Goal: Use online tool/utility: Utilize a website feature to perform a specific function

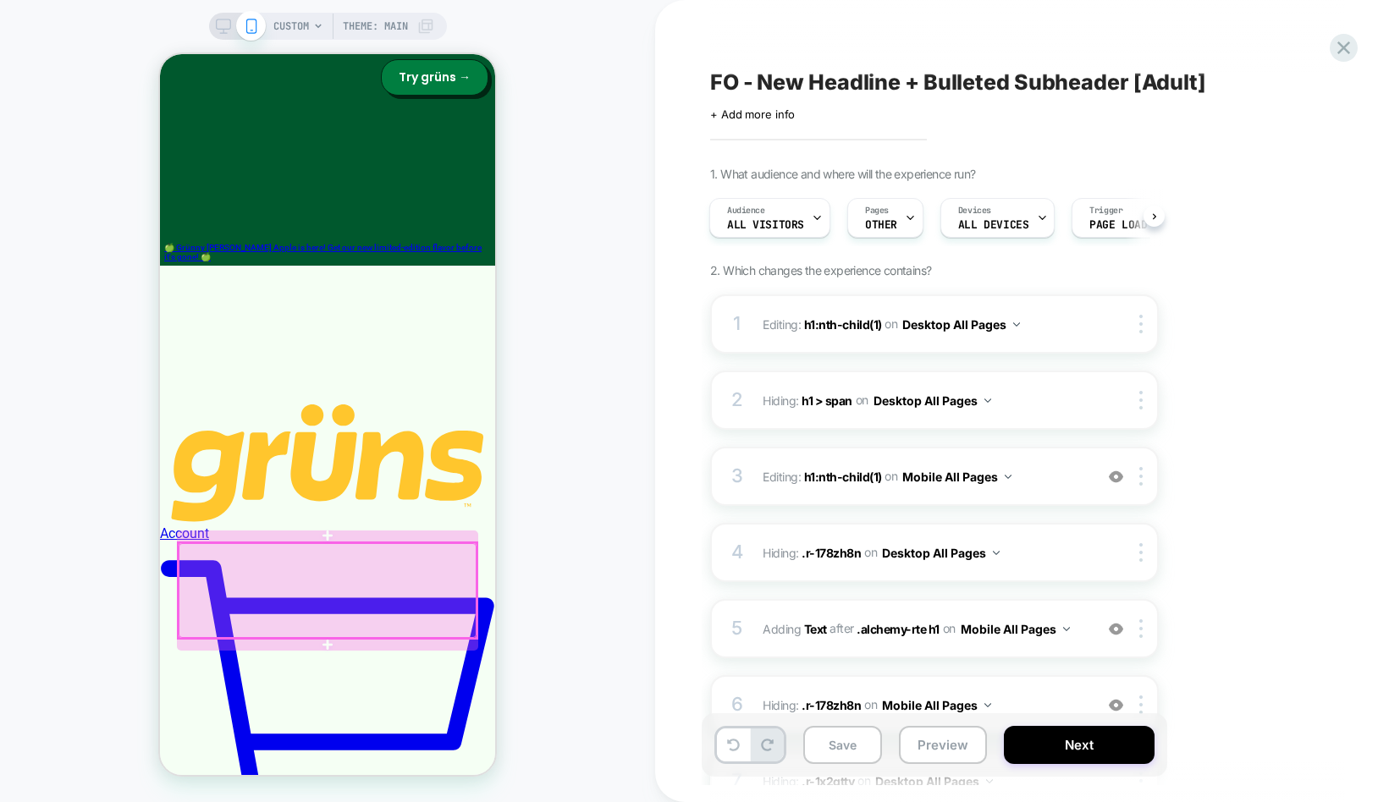
scroll to position [173, 0]
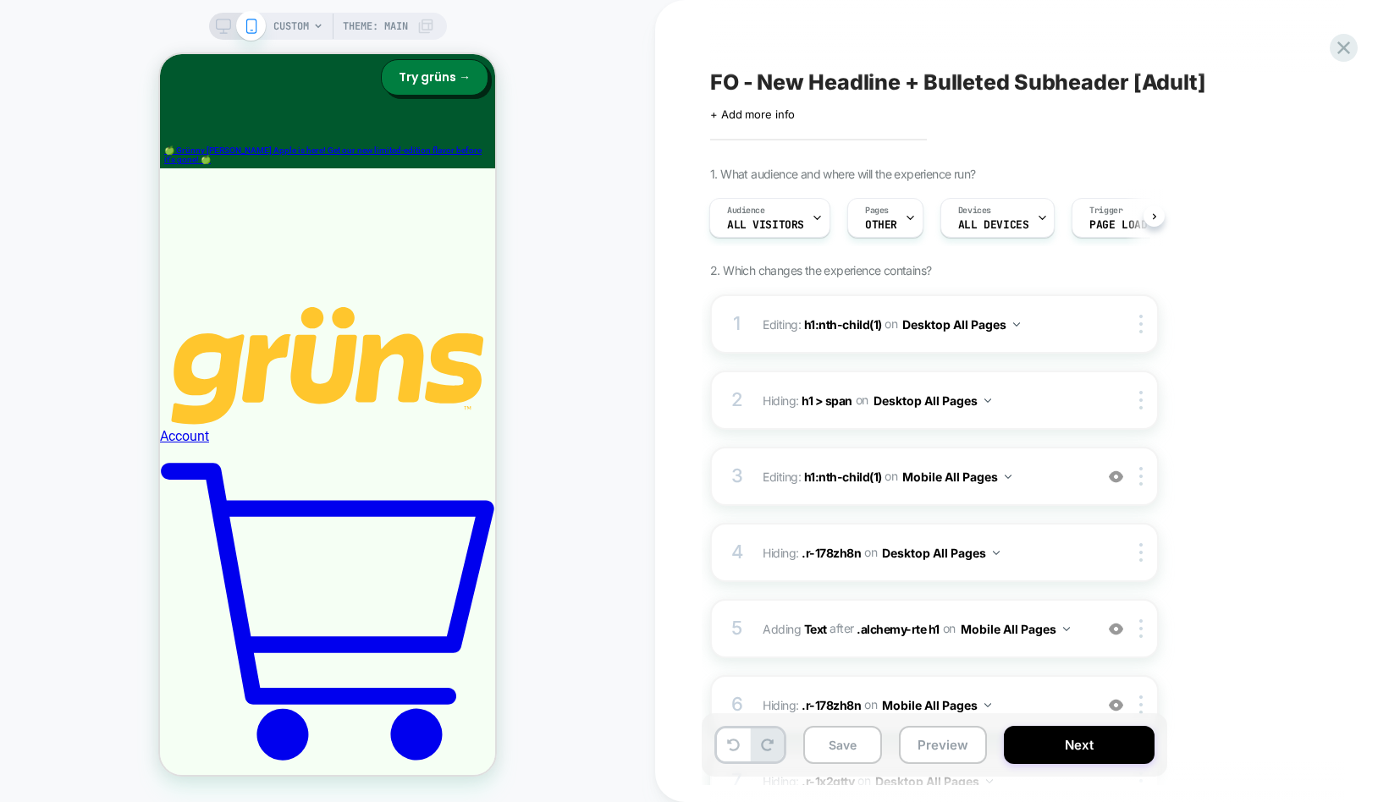
drag, startPoint x: 542, startPoint y: 115, endPoint x: 545, endPoint y: 60, distance: 55.1
click at [542, 113] on div "CUSTOM Theme: MAIN" at bounding box center [327, 401] width 655 height 768
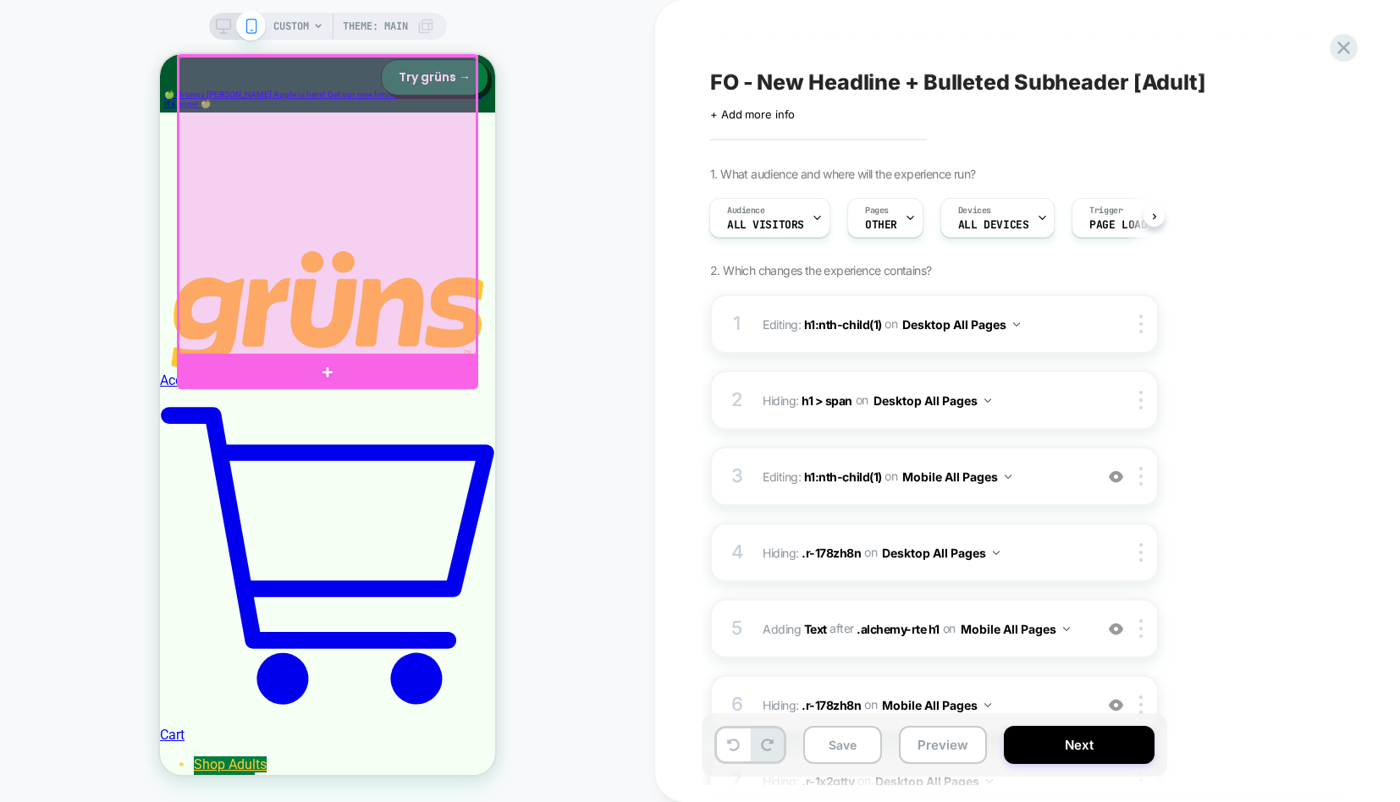
scroll to position [251, 0]
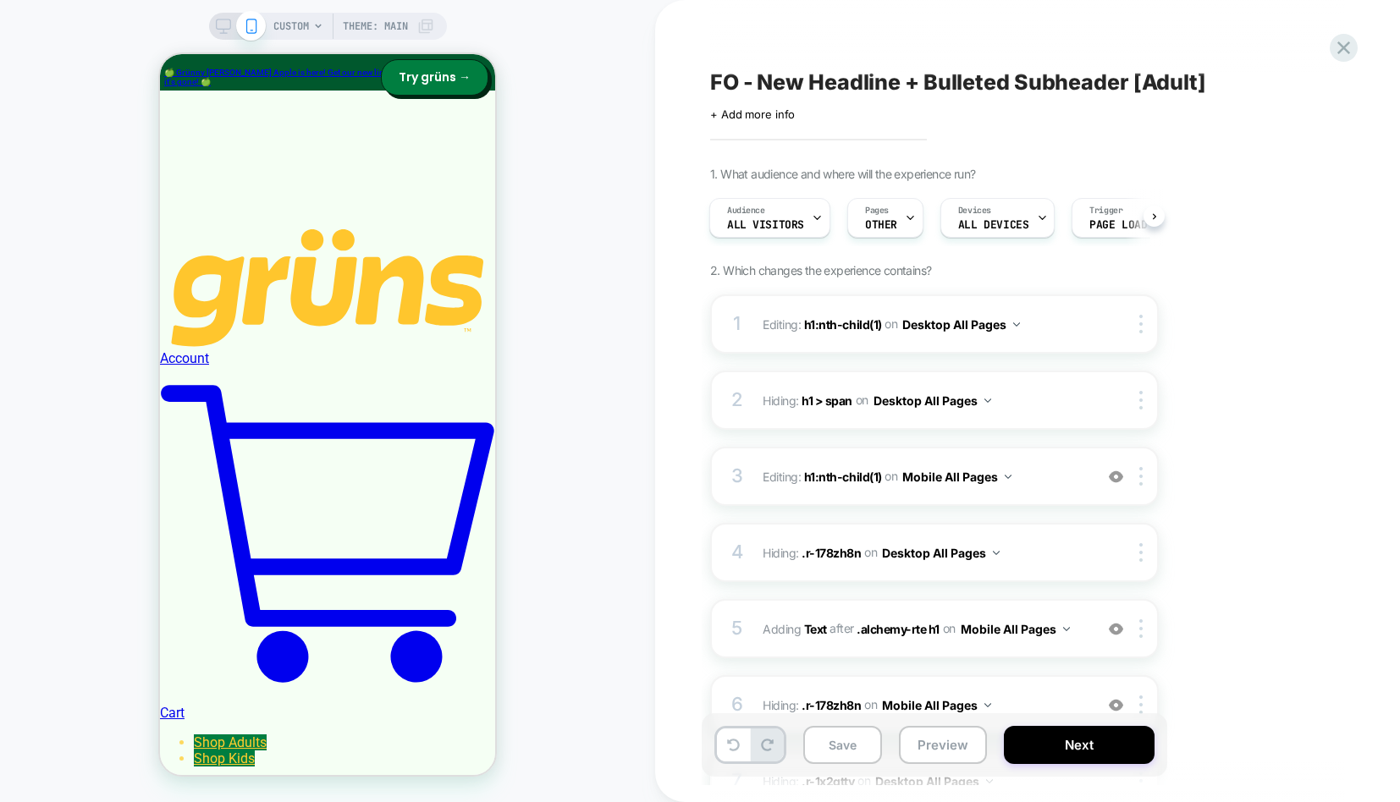
click at [586, 206] on div "CUSTOM Theme: MAIN" at bounding box center [327, 401] width 655 height 768
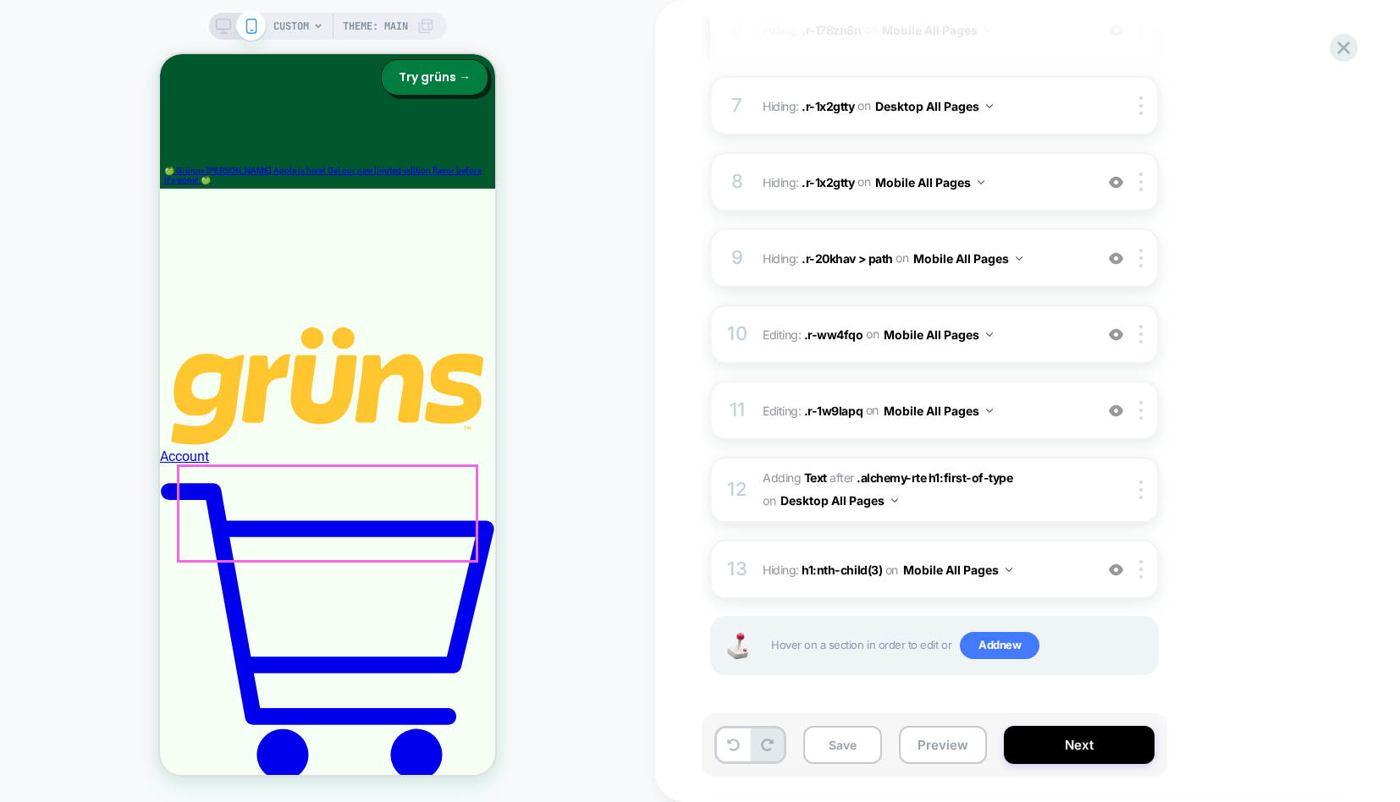
scroll to position [0, 0]
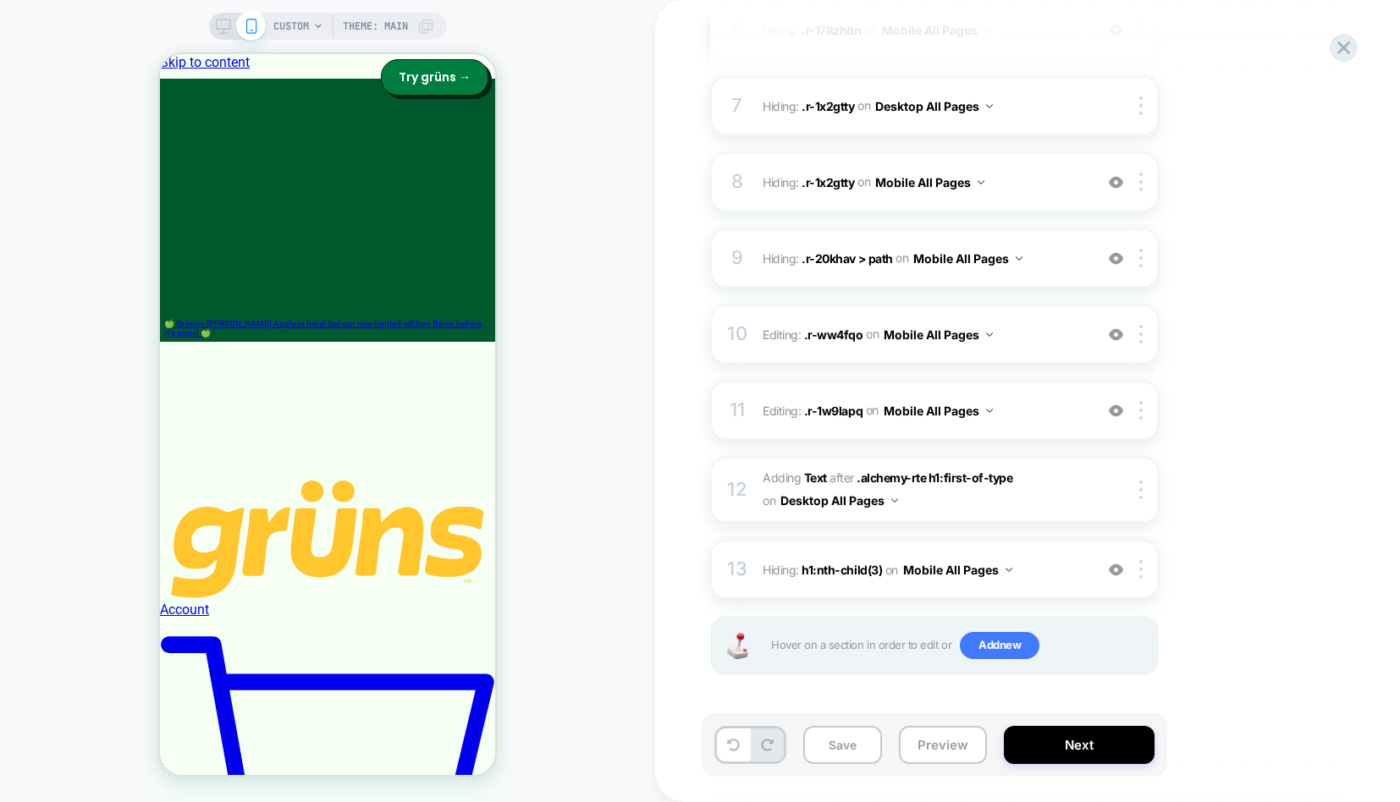
click at [216, 25] on icon at bounding box center [223, 26] width 15 height 15
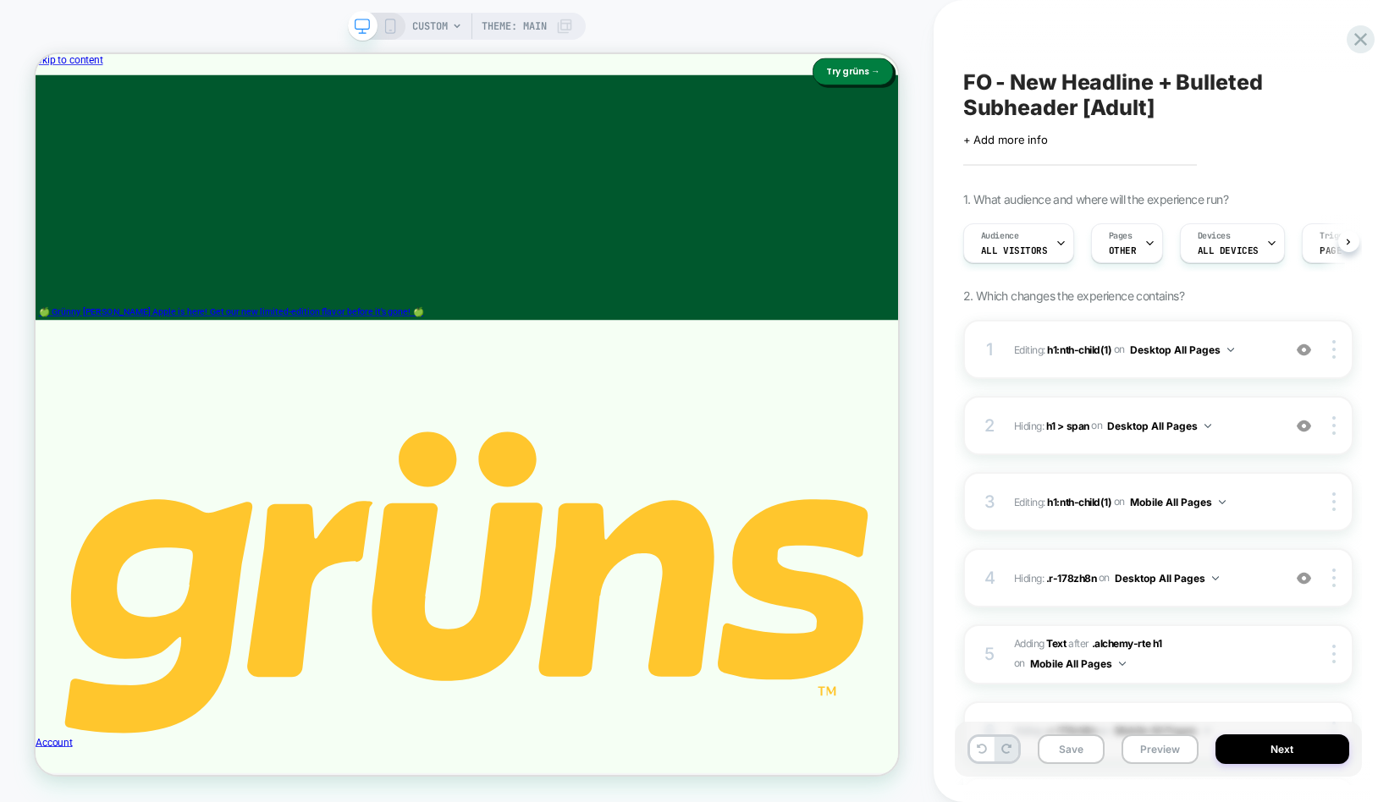
scroll to position [0, 1]
click at [1147, 746] on button "Preview" at bounding box center [1159, 749] width 77 height 30
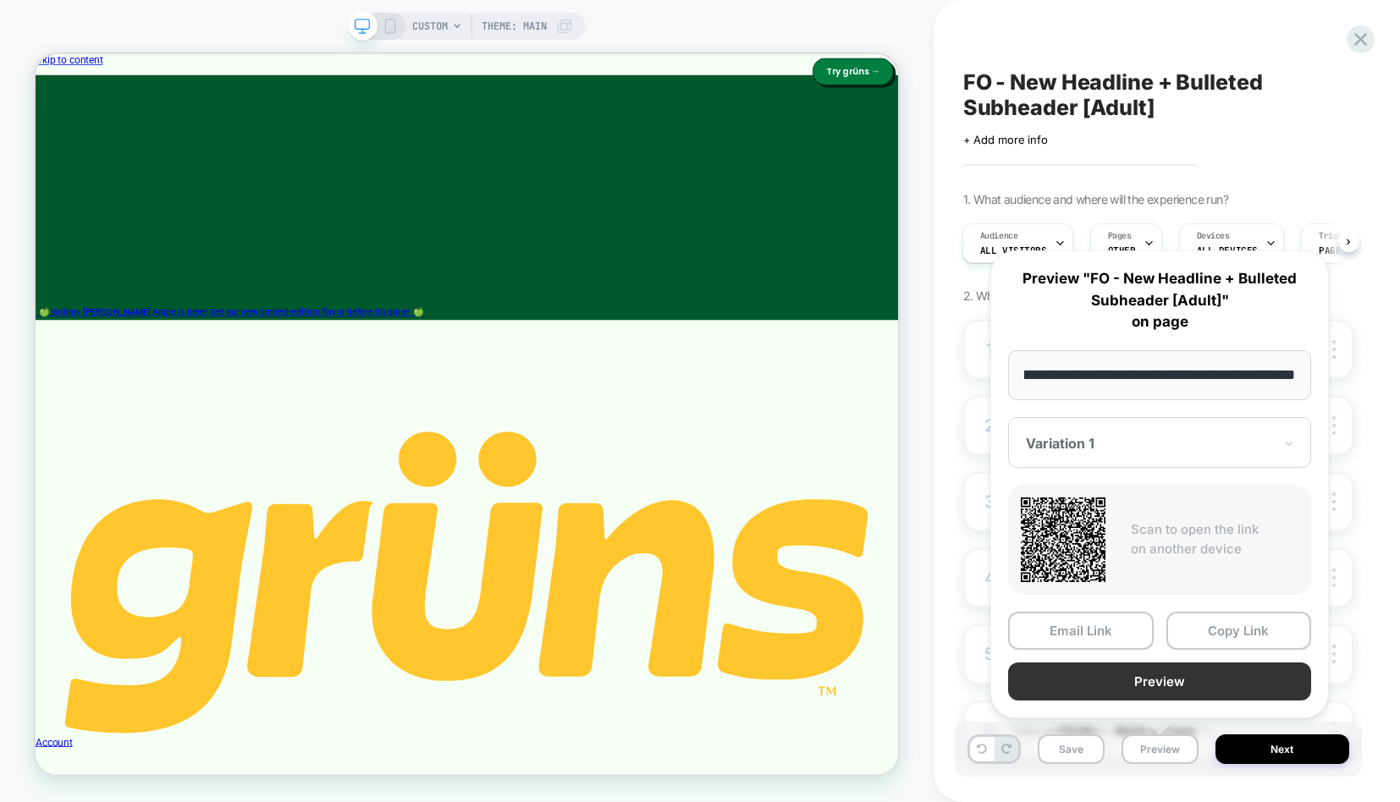
scroll to position [0, 0]
click at [1132, 682] on button "Preview" at bounding box center [1159, 682] width 303 height 38
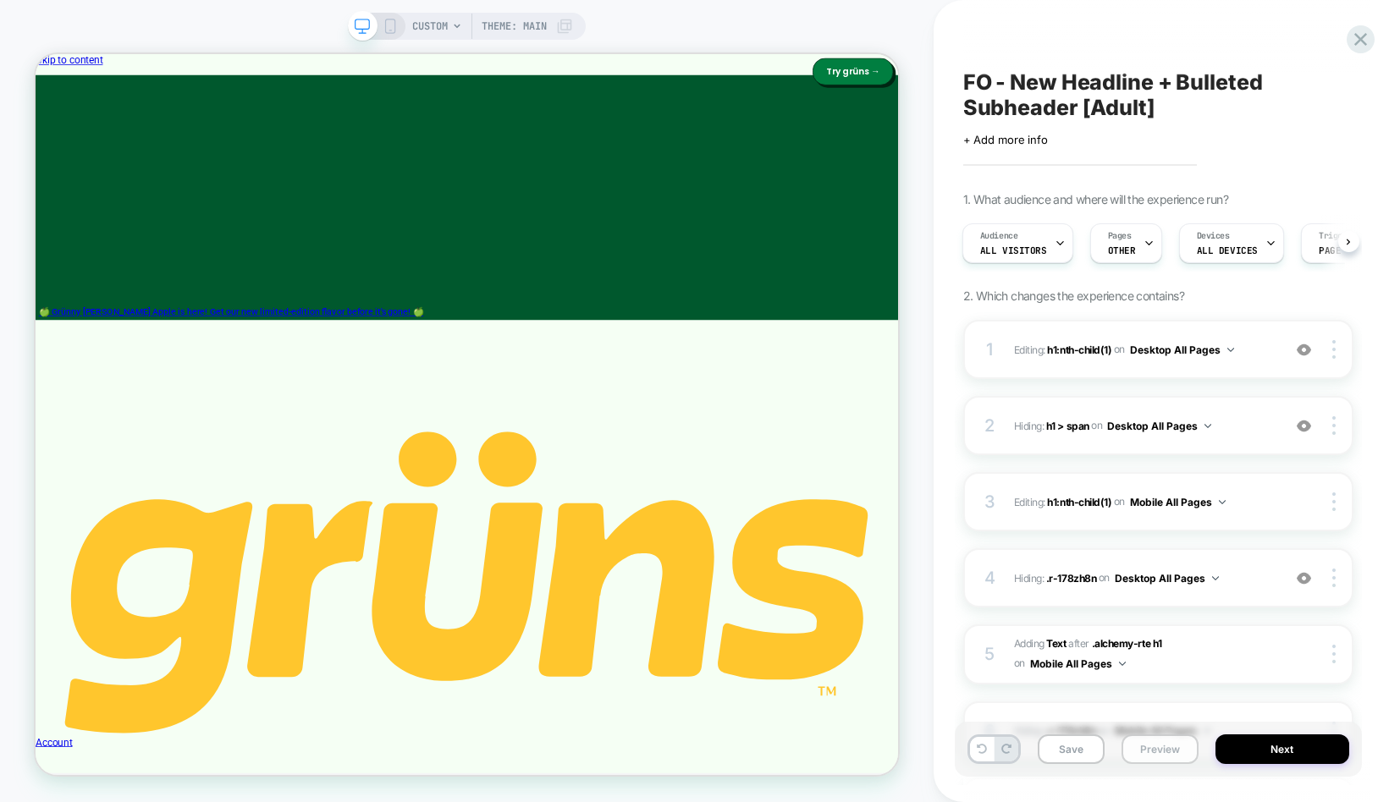
click at [1160, 761] on button "Preview" at bounding box center [1159, 749] width 77 height 30
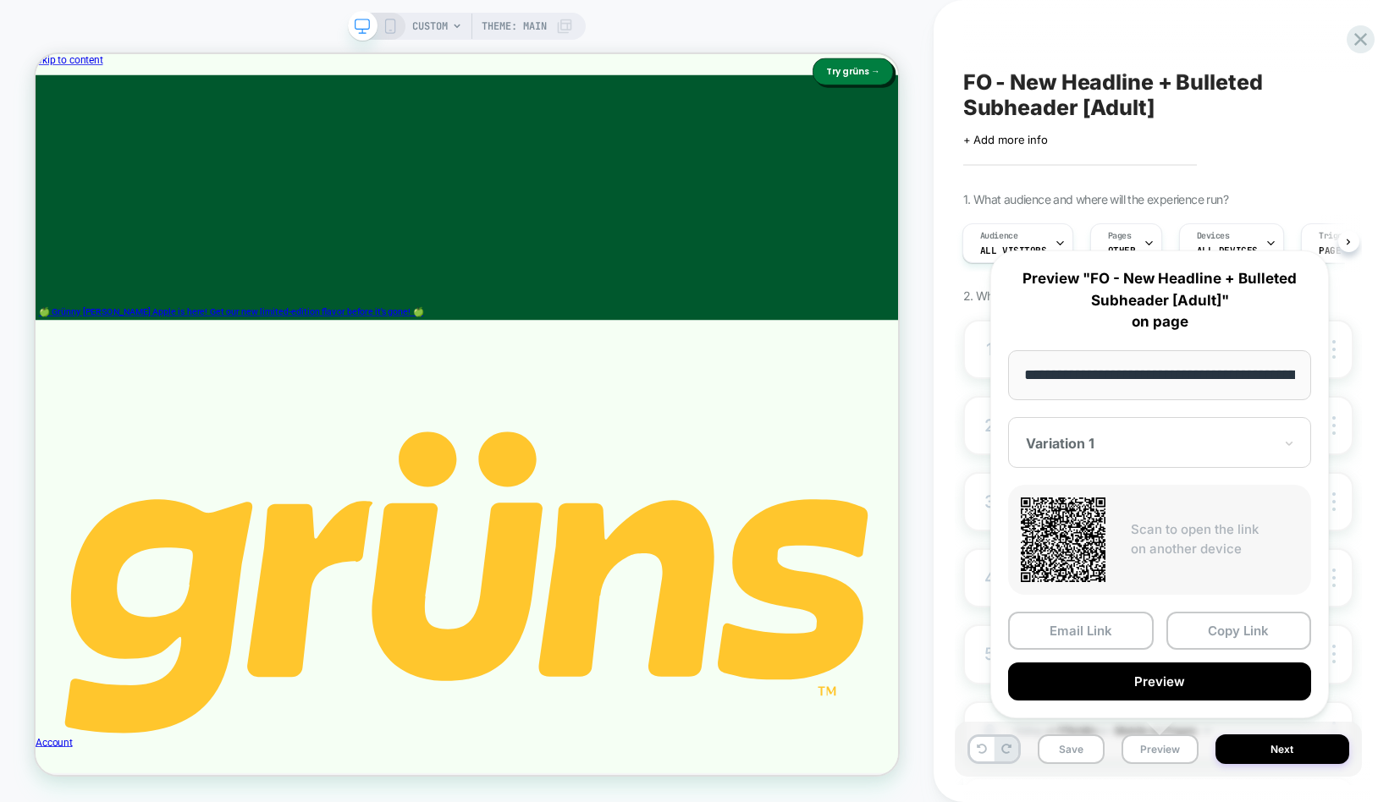
click at [1295, 147] on div "FO - New Headline + Bulleted Subheader [Adult] Click to edit experience details…" at bounding box center [1157, 401] width 407 height 768
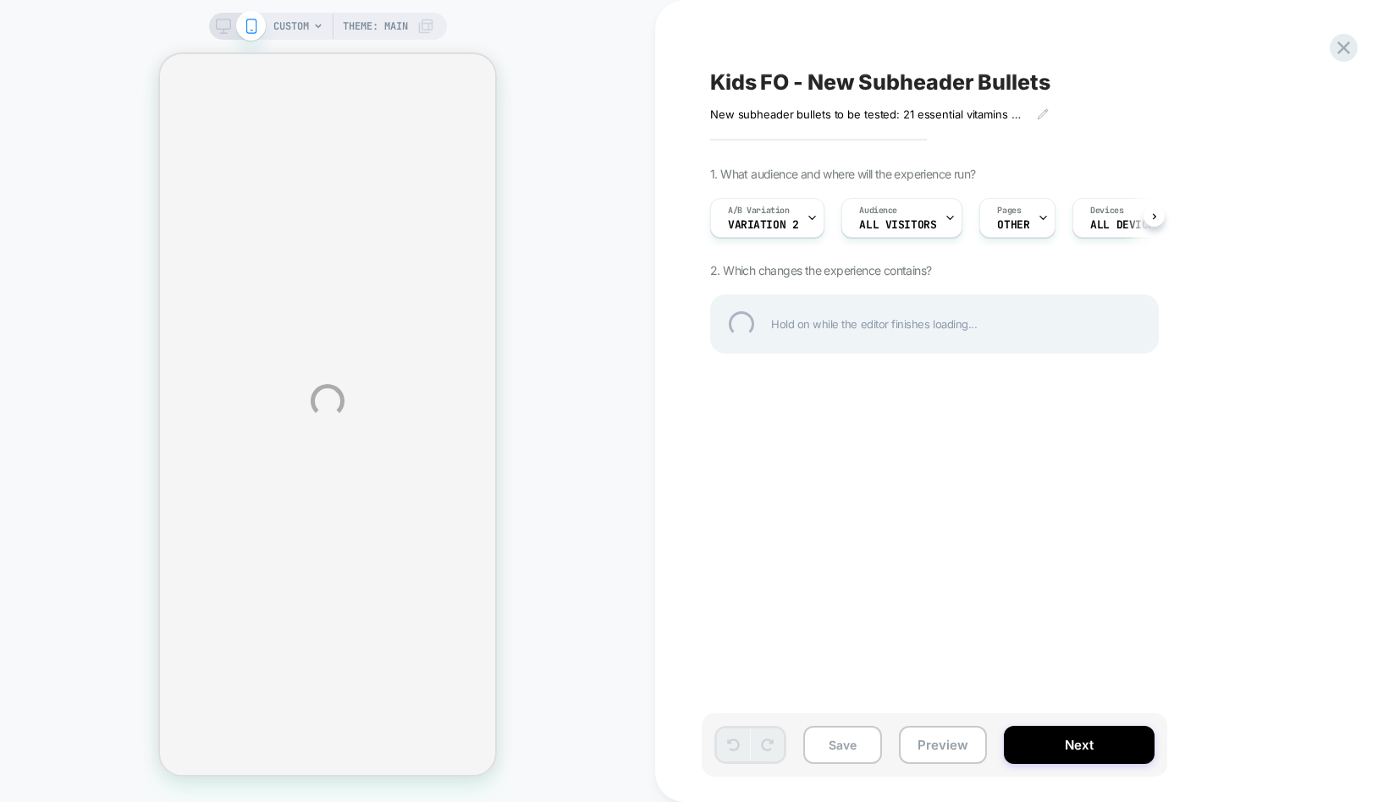
click at [658, 652] on div "CUSTOM Theme: MAIN Kids FO - New Subheader Bullets New subheader bullets to be …" at bounding box center [700, 401] width 1400 height 802
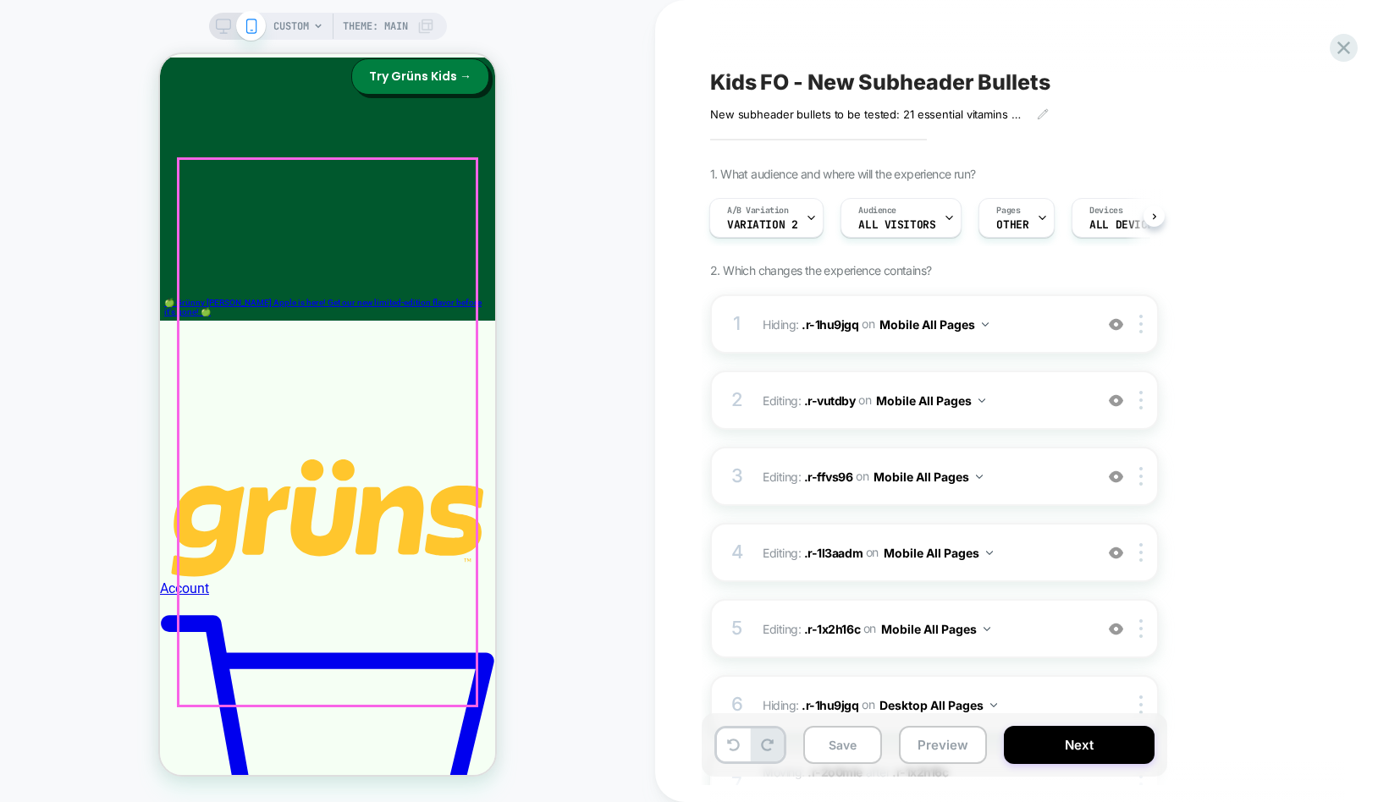
scroll to position [32, 0]
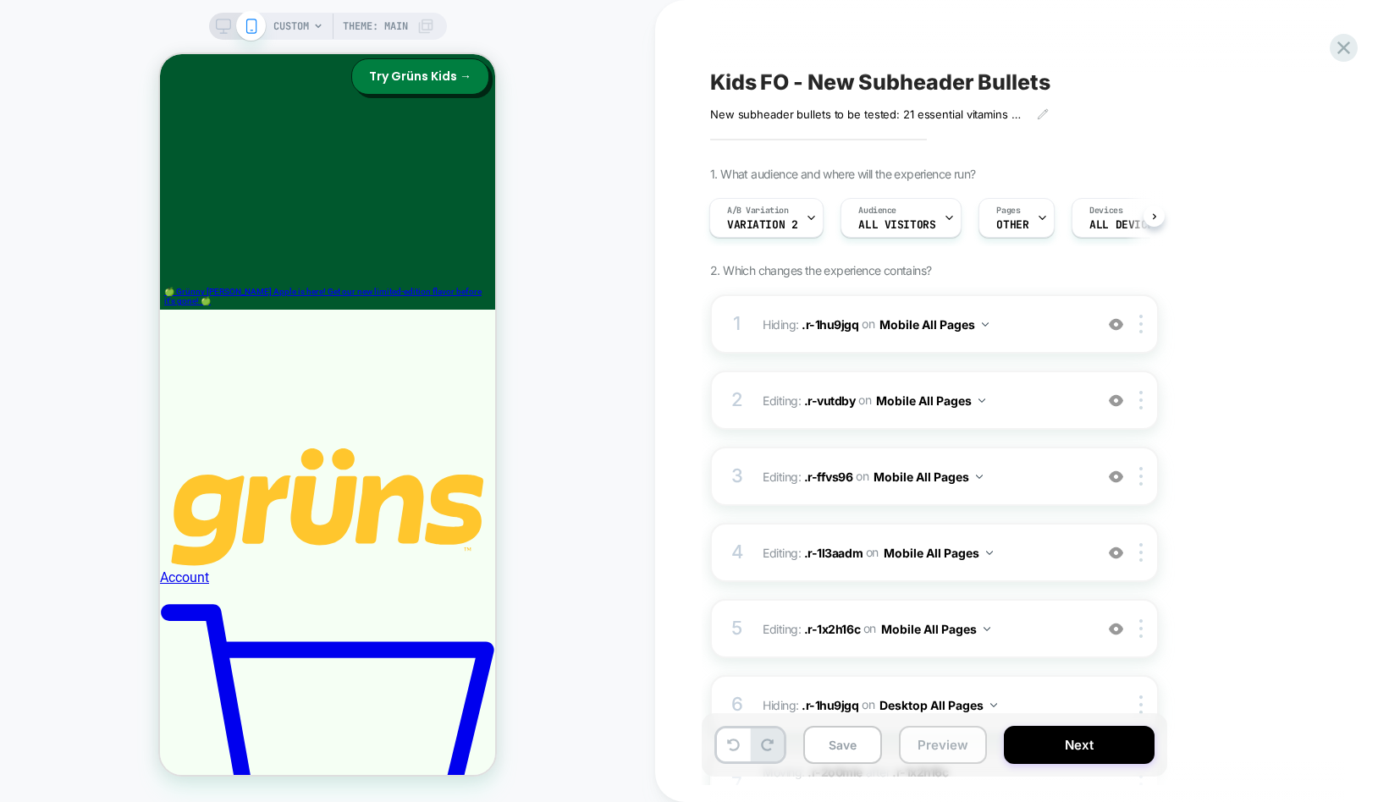
click at [941, 745] on button "Preview" at bounding box center [943, 745] width 88 height 38
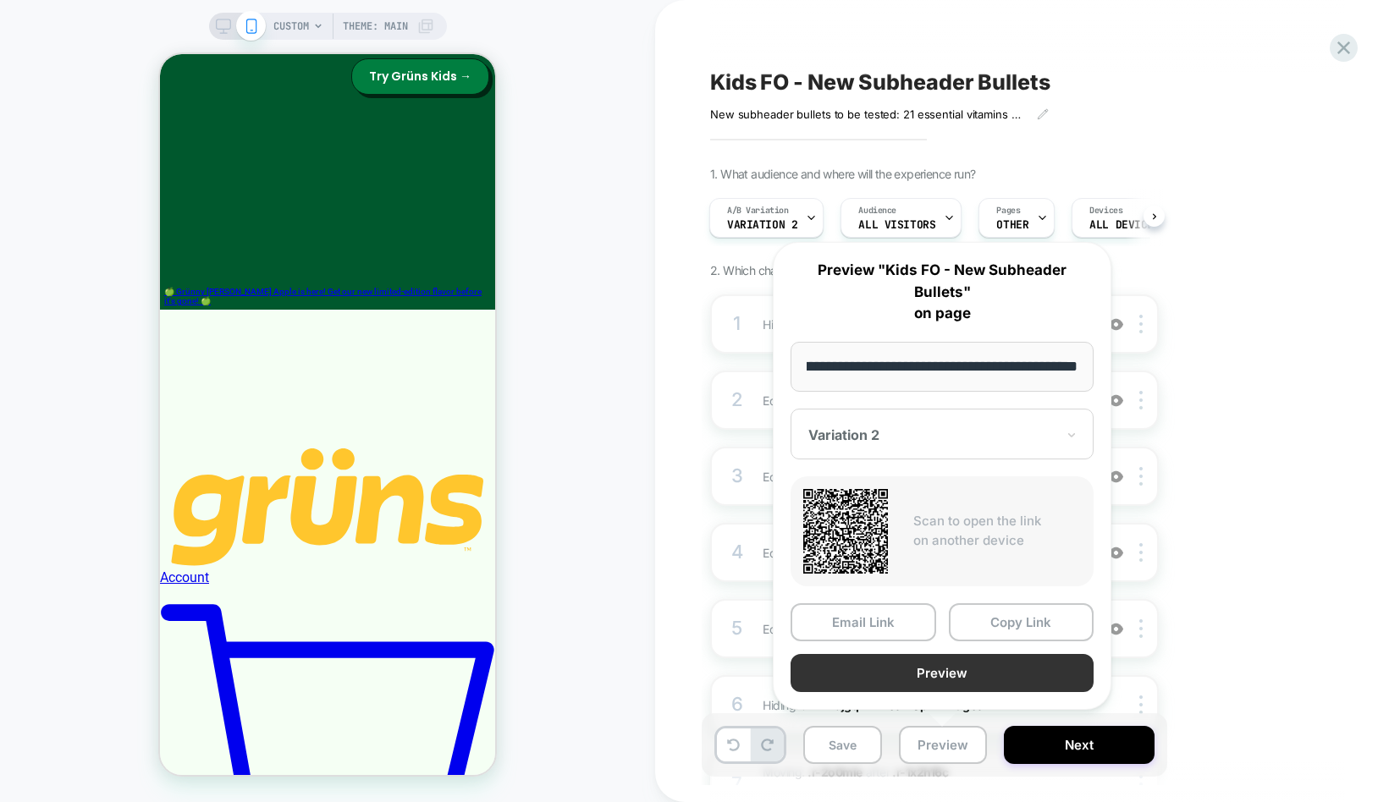
scroll to position [0, 0]
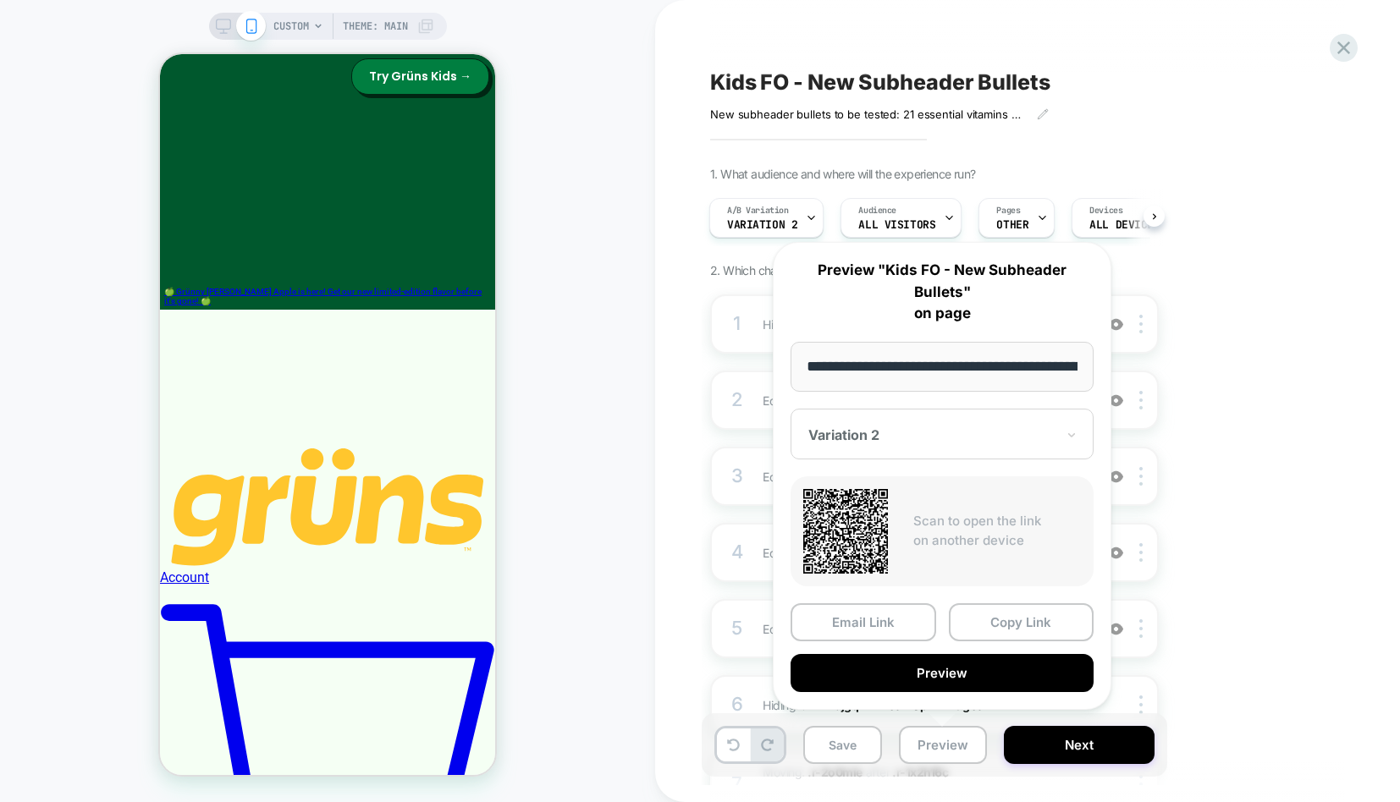
click at [1330, 221] on div "Kids FO - New Subheader Bullets New subheader bullets to be tested: 21 essentia…" at bounding box center [1018, 401] width 635 height 768
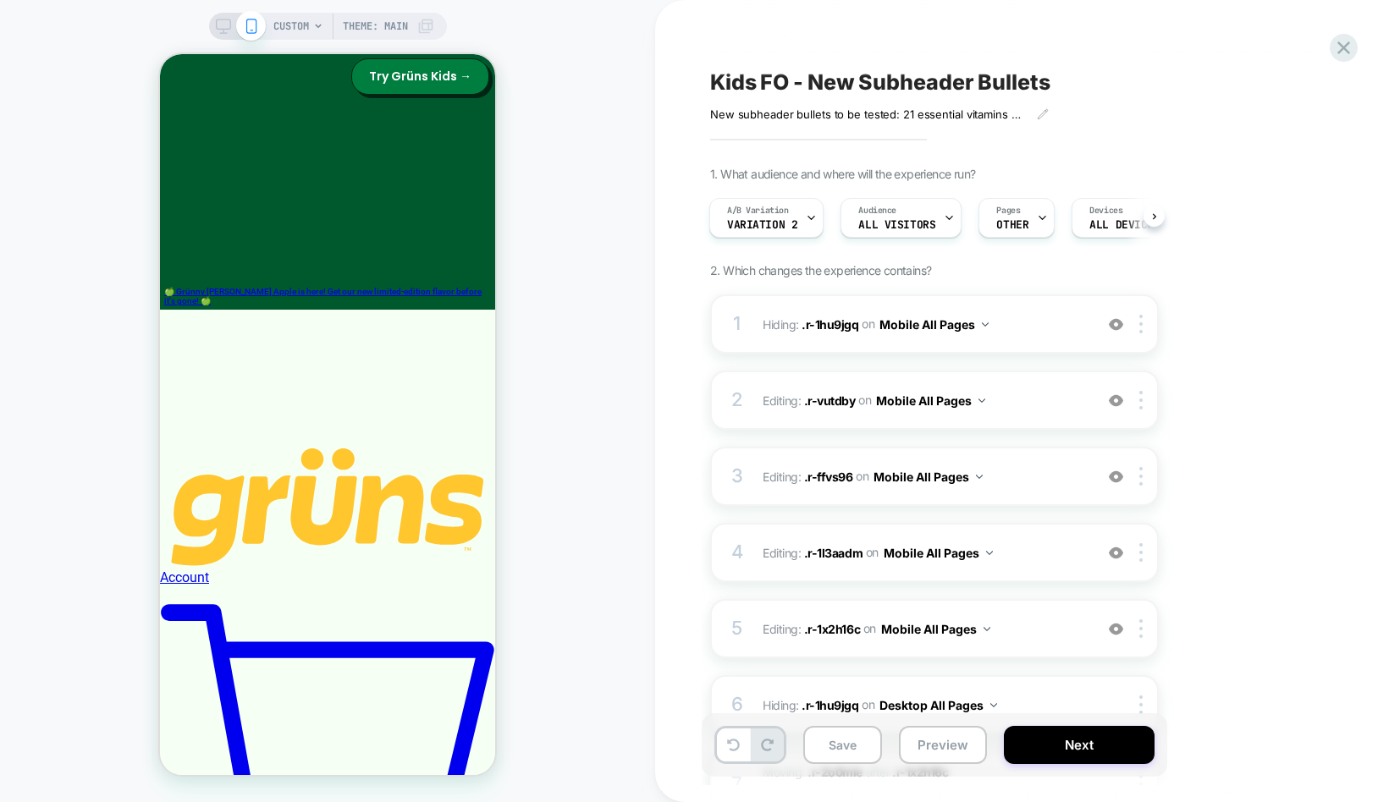
scroll to position [0, 4]
click at [778, 227] on span "Variation 2" at bounding box center [758, 225] width 70 height 12
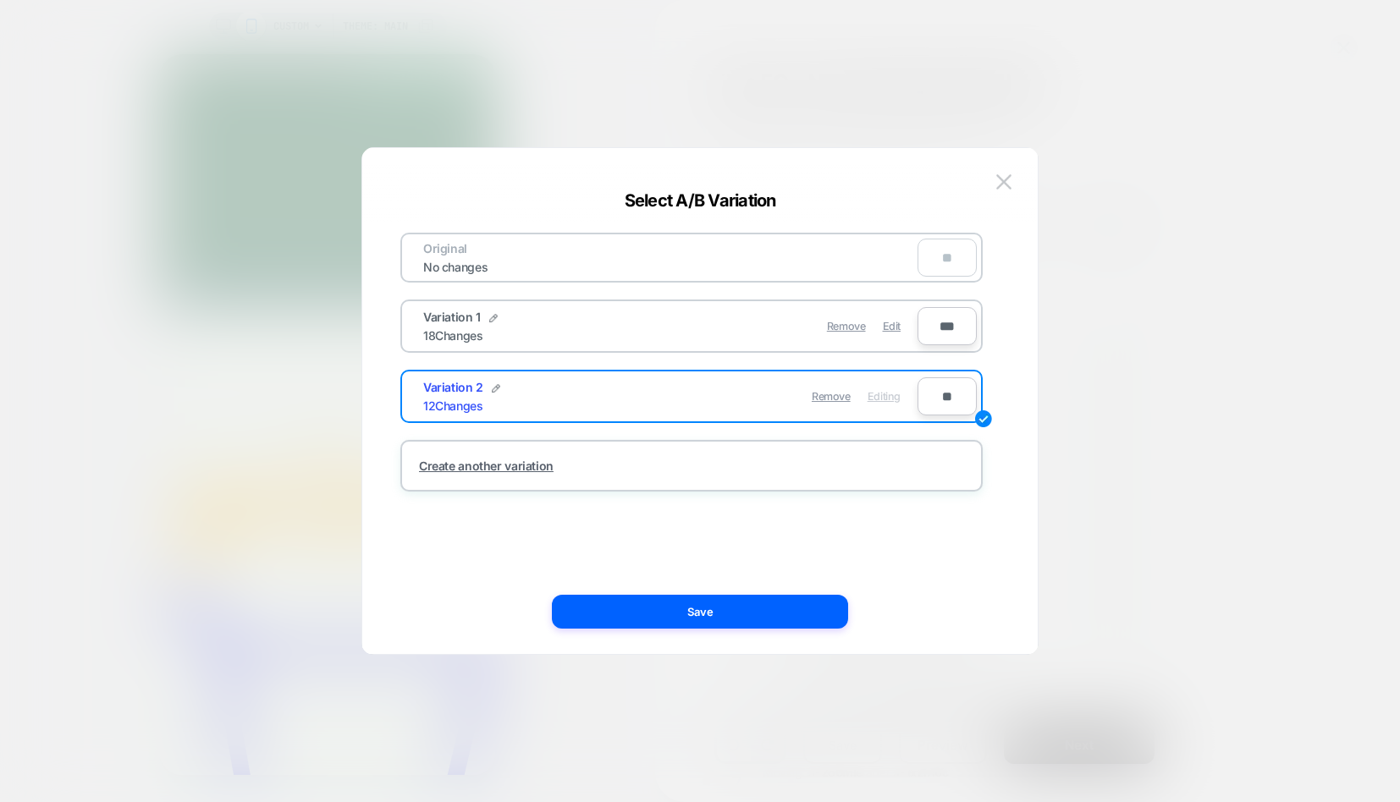
click at [1230, 230] on div at bounding box center [700, 401] width 1400 height 802
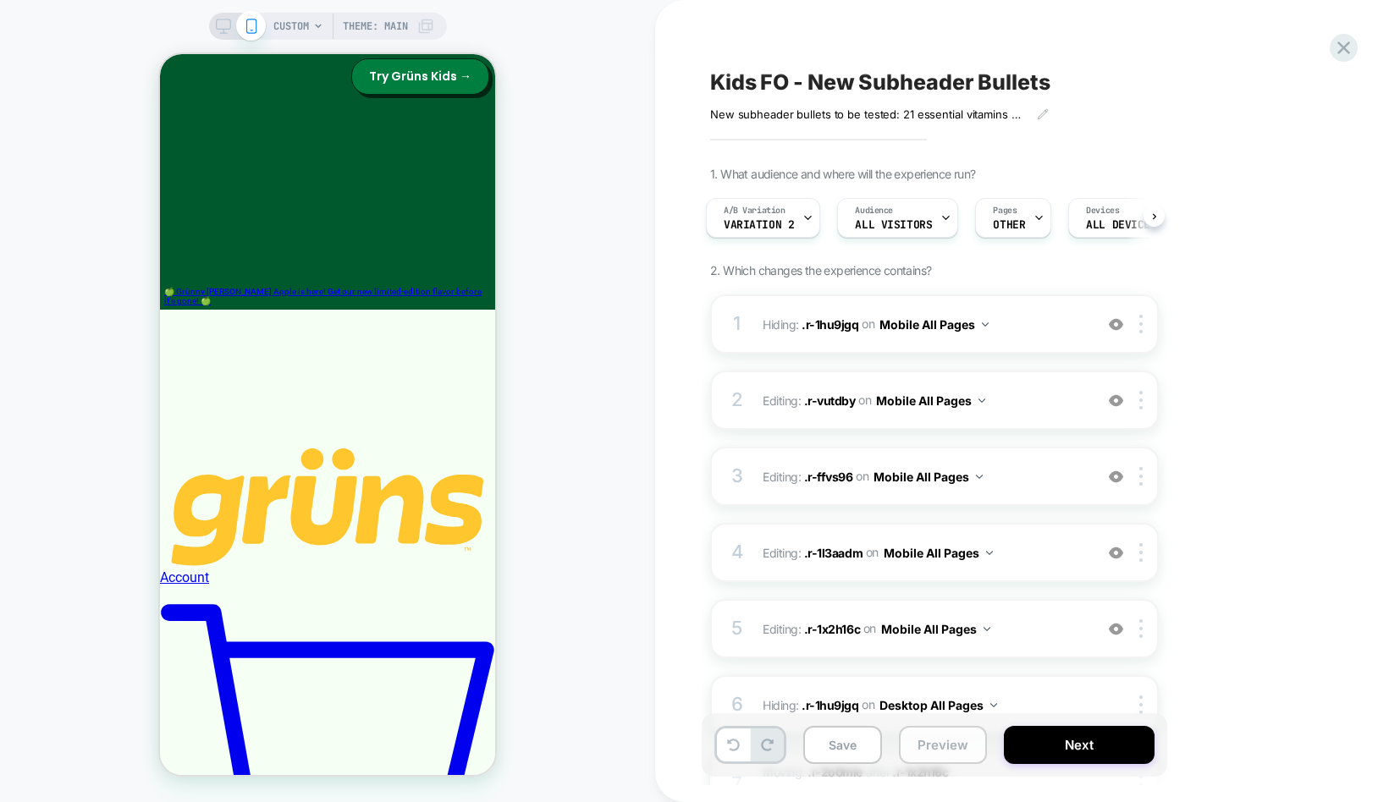
click at [938, 750] on button "Preview" at bounding box center [943, 745] width 88 height 38
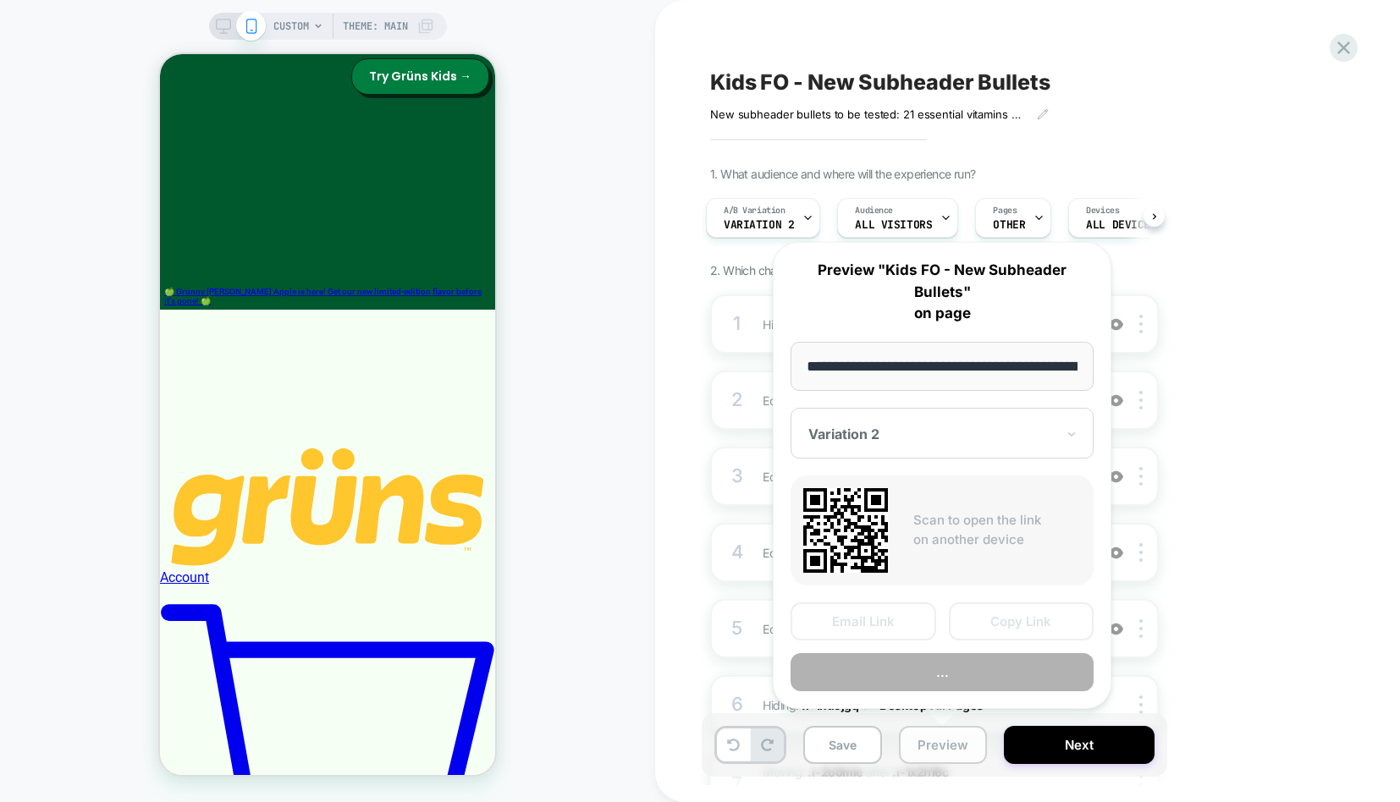
scroll to position [0, 201]
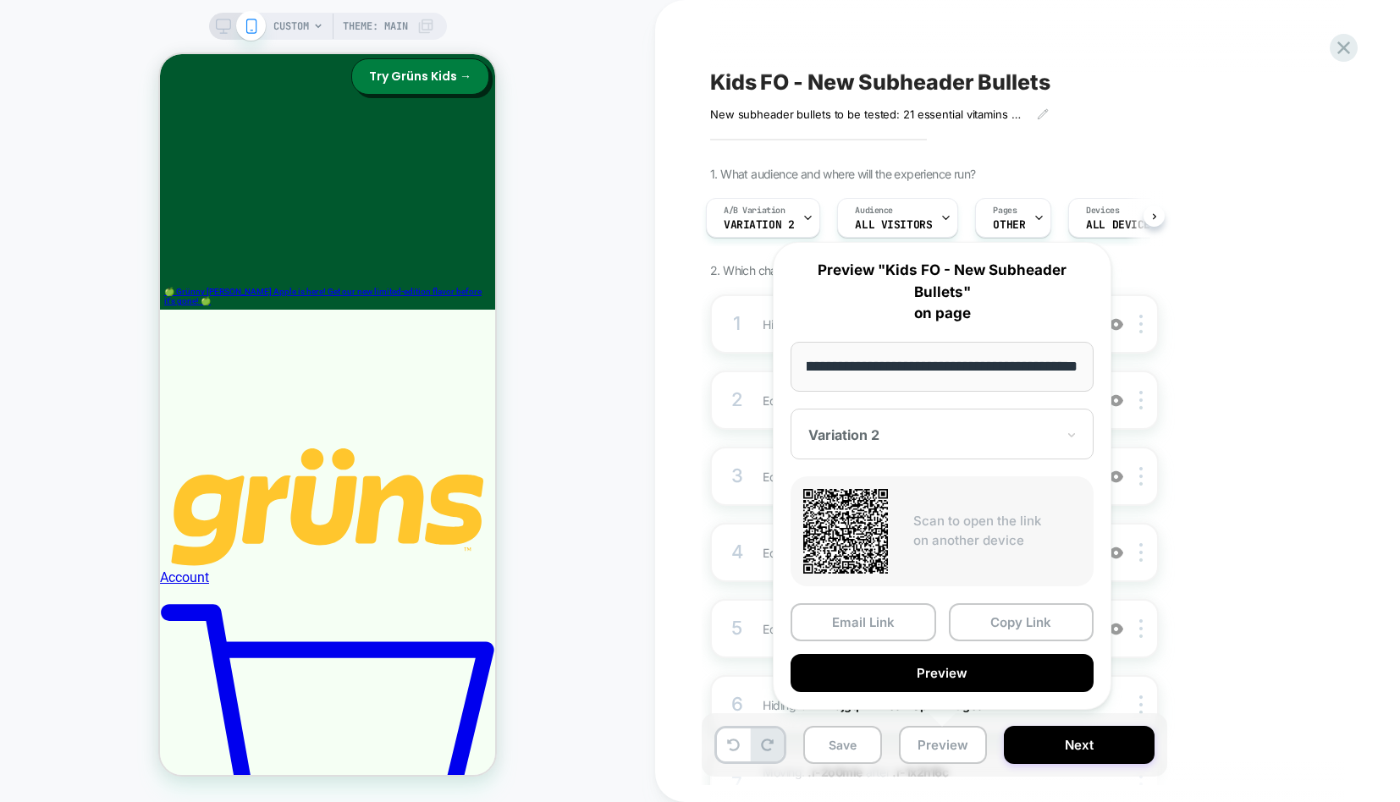
click at [1294, 314] on div "1. What audience and where will the experience run? A/B Variation Variation 2 A…" at bounding box center [1019, 742] width 618 height 1150
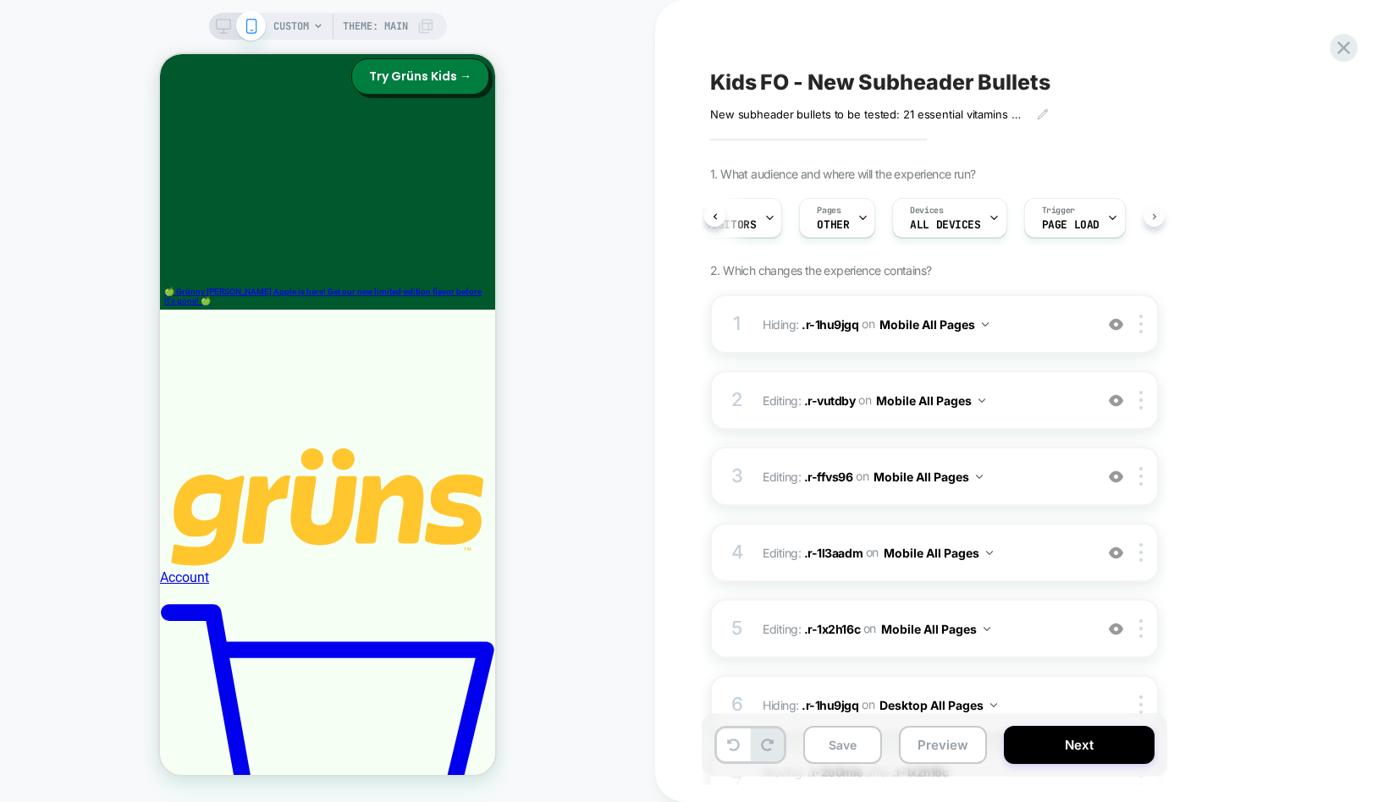
scroll to position [0, 192]
click at [1065, 220] on span "Page Load" at bounding box center [1059, 225] width 58 height 12
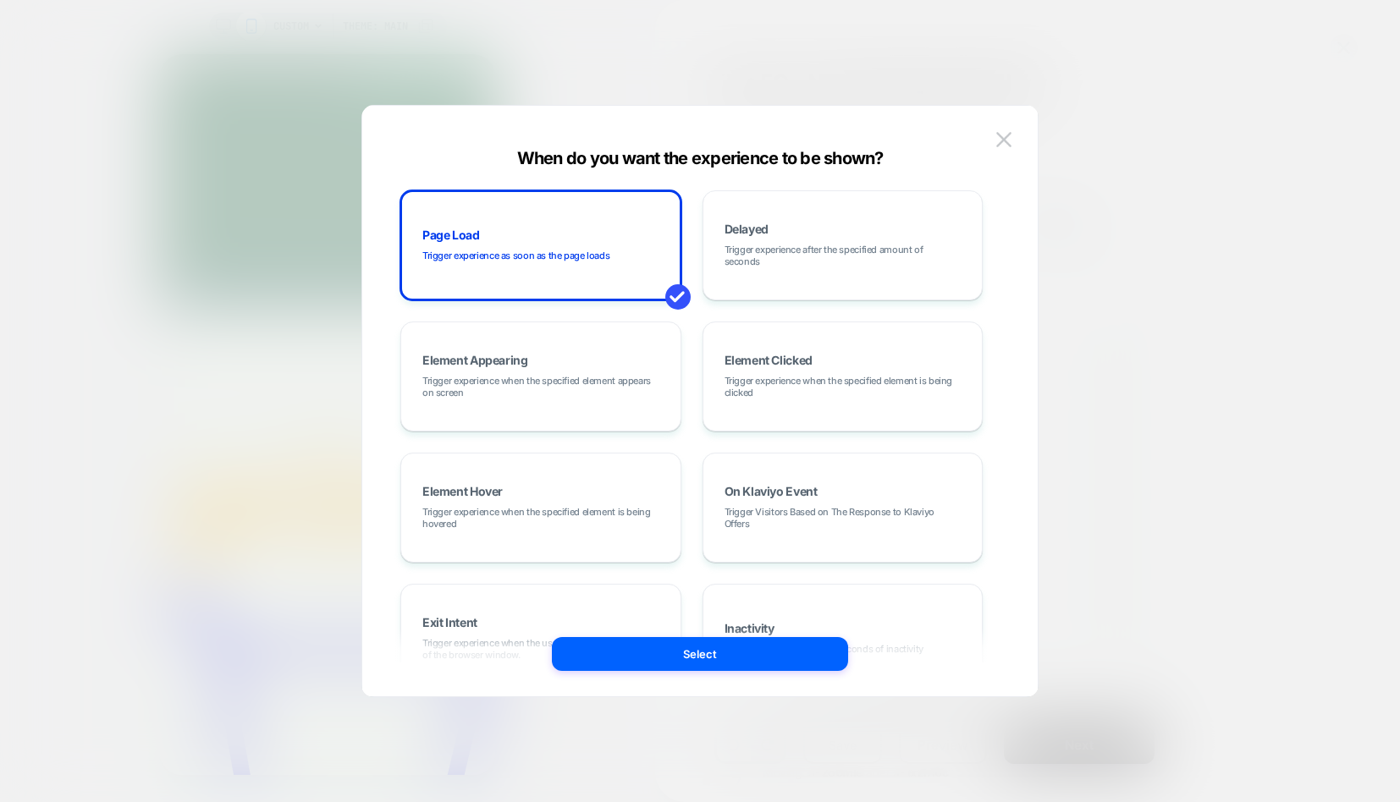
click at [1119, 193] on div at bounding box center [700, 401] width 1400 height 802
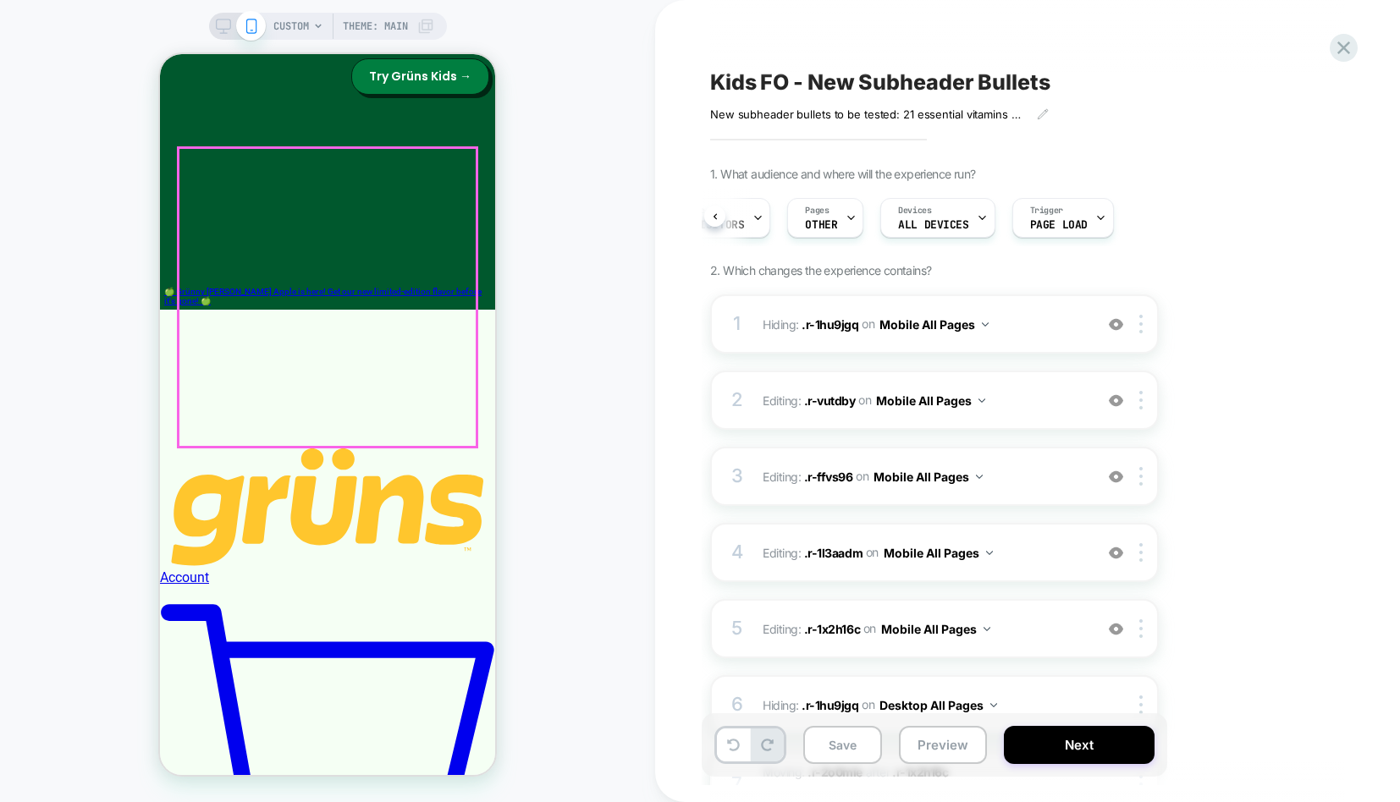
scroll to position [190, 0]
